Goal: Transaction & Acquisition: Purchase product/service

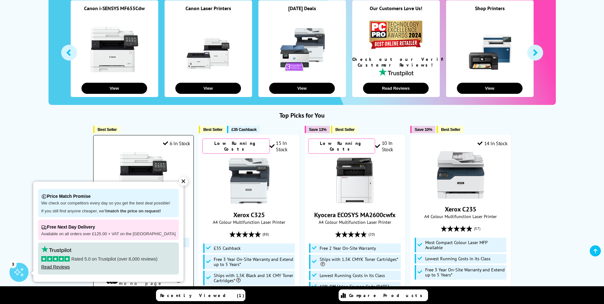
scroll to position [159, 0]
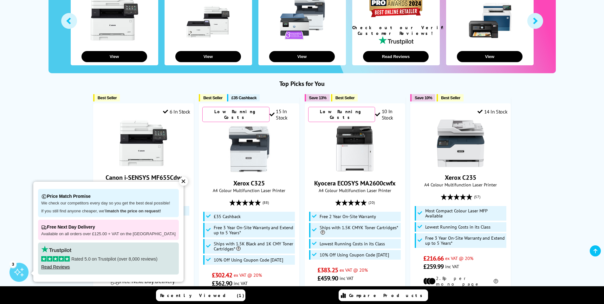
click at [179, 182] on div "✕" at bounding box center [183, 181] width 9 height 9
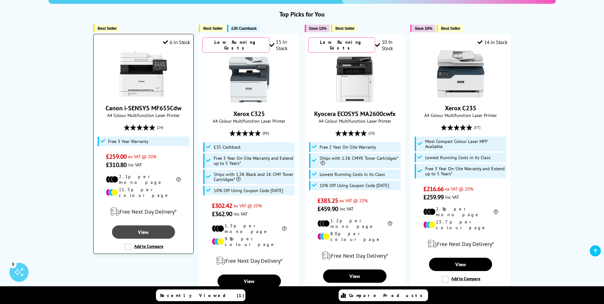
scroll to position [222, 0]
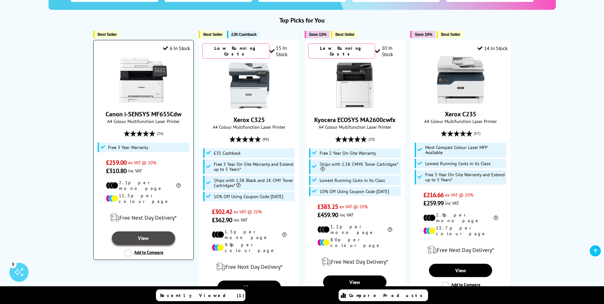
click at [146, 231] on link "View" at bounding box center [143, 237] width 63 height 13
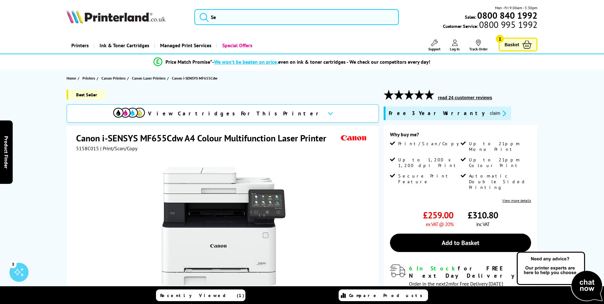
click at [511, 46] on span "Basket" at bounding box center [511, 44] width 15 height 9
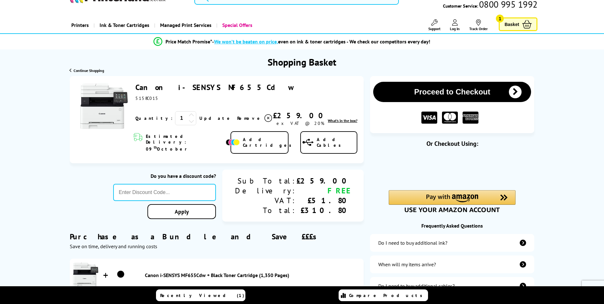
scroll to position [32, 0]
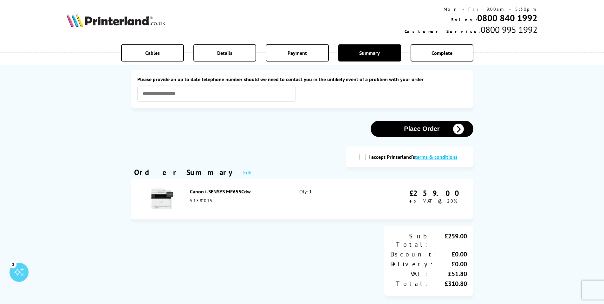
click at [363, 159] on input "I accept Printerland's terms & conditions" at bounding box center [362, 157] width 6 height 6
checkbox input "true"
click at [422, 128] on button "Place Order" at bounding box center [422, 129] width 103 height 16
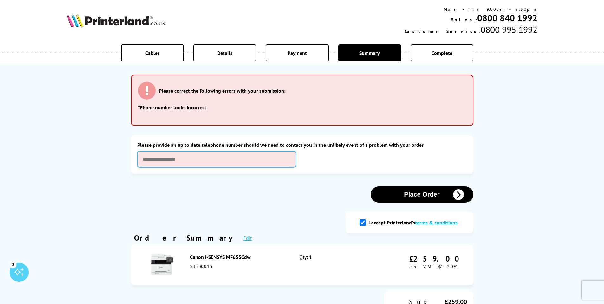
click at [219, 159] on input "text" at bounding box center [216, 159] width 159 height 16
type input "**********"
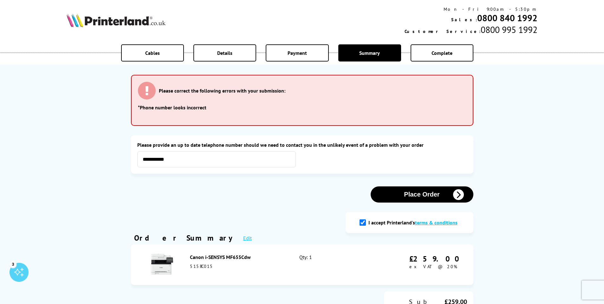
click at [424, 196] on button "Place Order" at bounding box center [422, 194] width 103 height 16
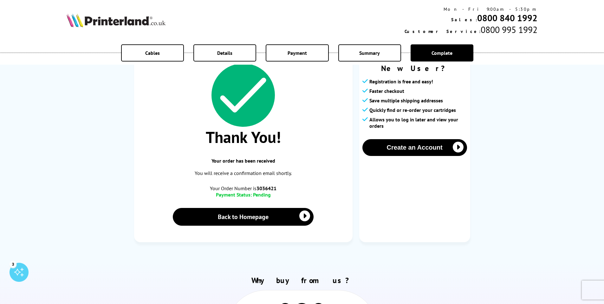
scroll to position [32, 0]
